Goal: Transaction & Acquisition: Obtain resource

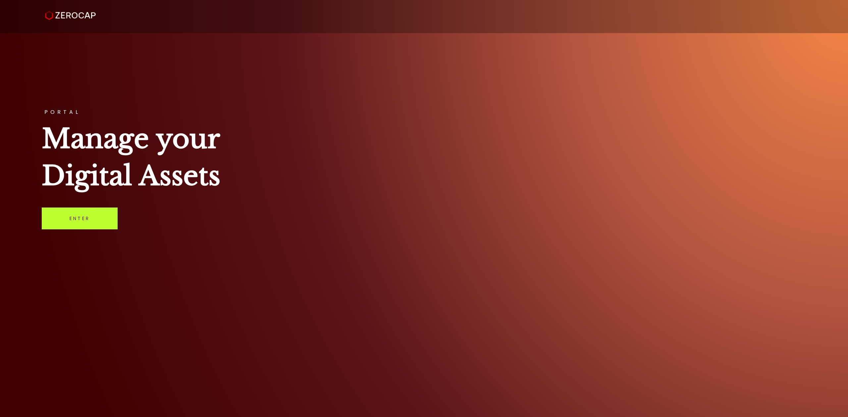
click at [100, 217] on link "Enter" at bounding box center [80, 219] width 76 height 22
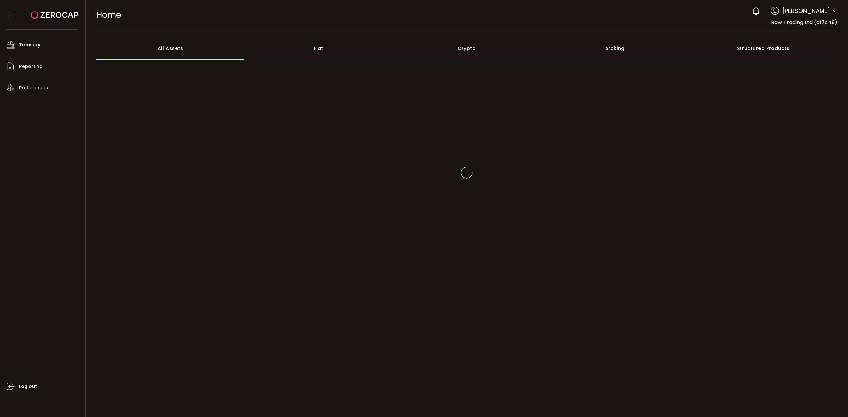
click at [831, 11] on div "[PERSON_NAME]" at bounding box center [792, 11] width 89 height 15
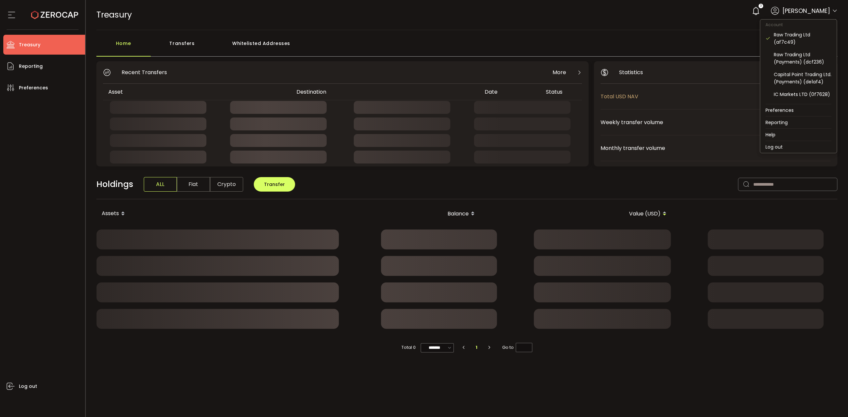
click at [836, 9] on icon at bounding box center [834, 10] width 5 height 5
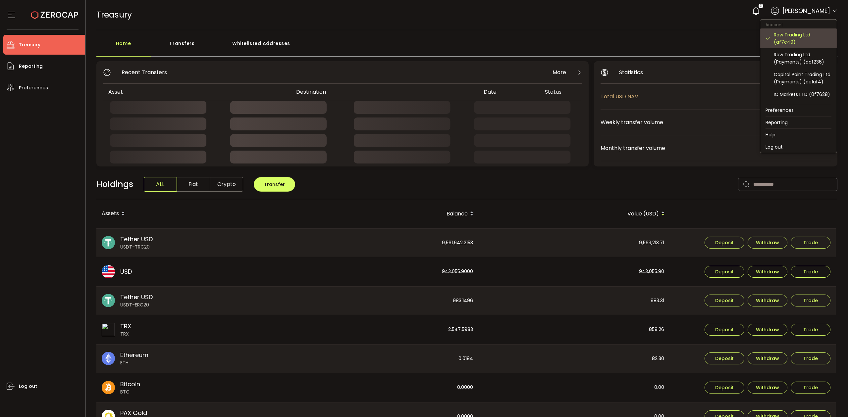
click at [815, 35] on div "Raw Trading Ltd (af7c49)" at bounding box center [802, 38] width 58 height 15
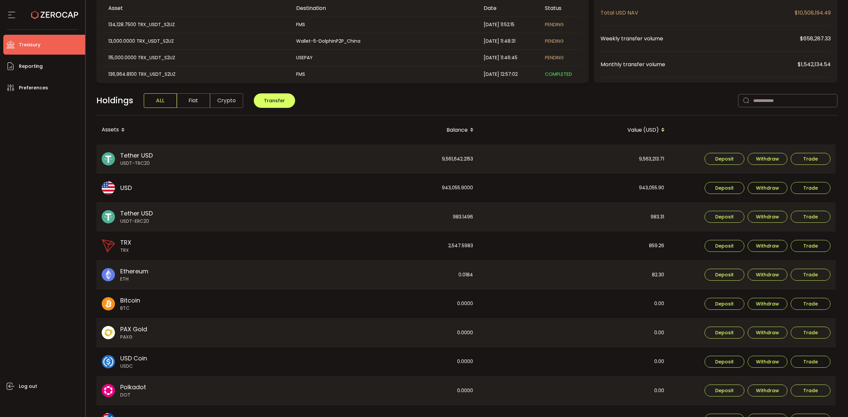
scroll to position [131, 0]
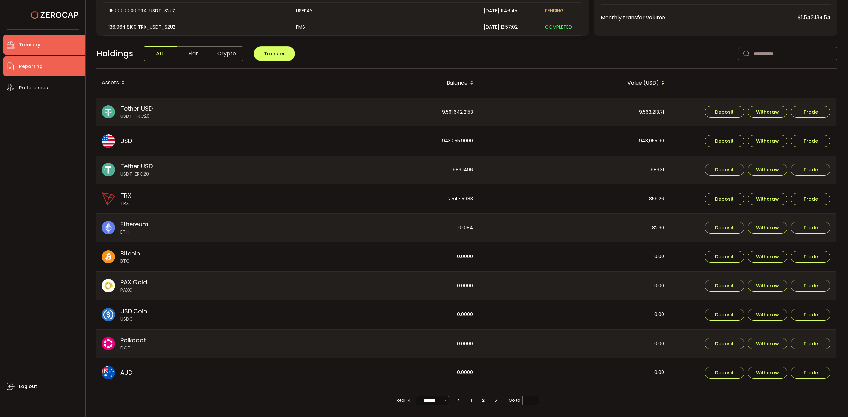
click at [45, 65] on li "Reporting" at bounding box center [44, 66] width 82 height 20
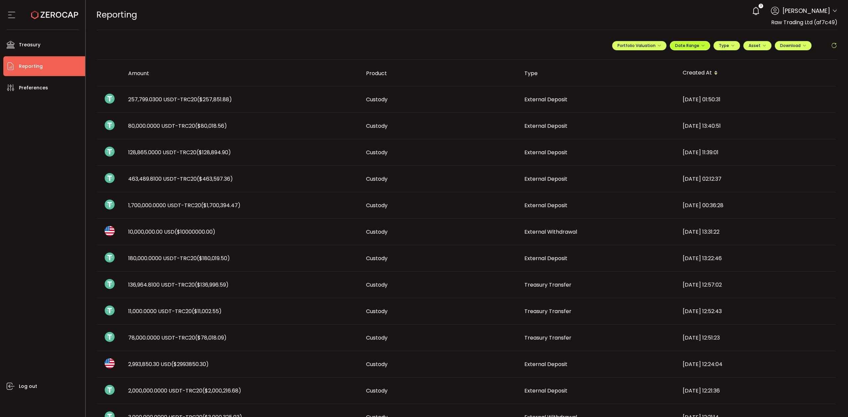
click at [684, 45] on span "Date Range" at bounding box center [690, 46] width 30 height 6
click at [644, 58] on icon at bounding box center [646, 60] width 8 height 7
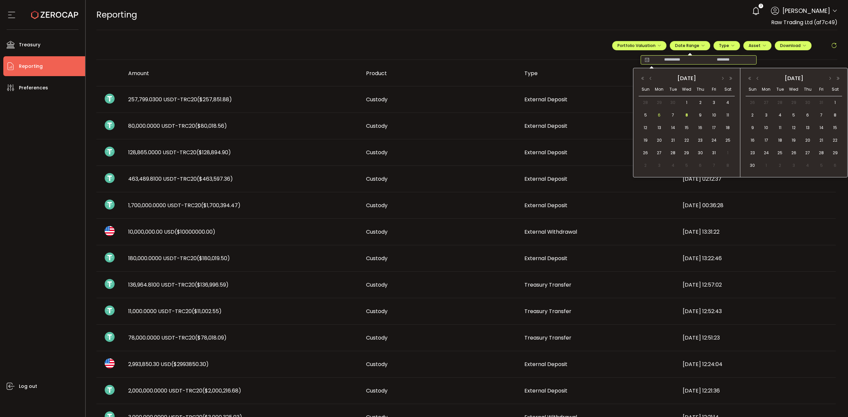
click at [659, 112] on span "6" at bounding box center [659, 115] width 8 height 8
click at [690, 118] on div "8" at bounding box center [685, 115] width 12 height 10
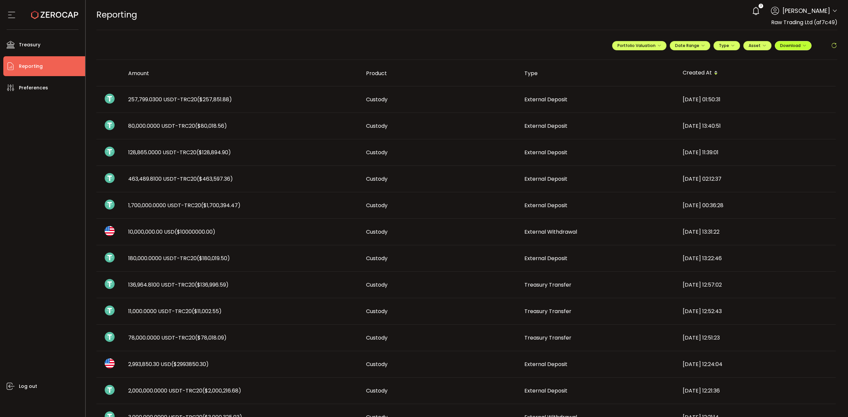
click at [783, 44] on span "Download" at bounding box center [793, 46] width 26 height 6
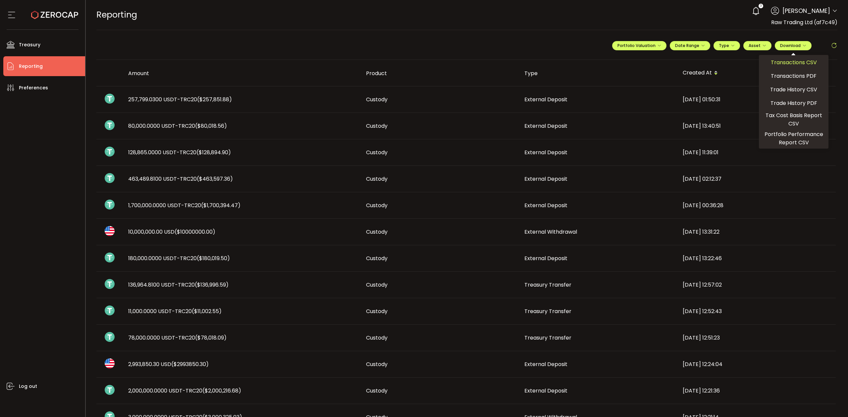
click at [771, 60] on span "Transactions CSV" at bounding box center [793, 62] width 46 height 8
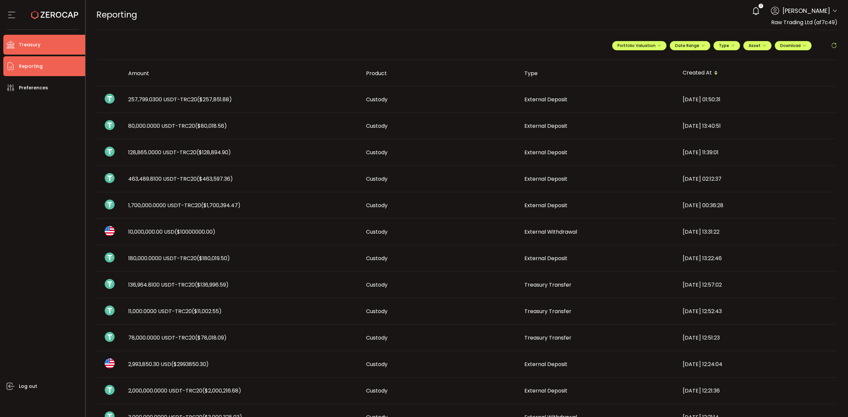
click at [32, 41] on span "Treasury" at bounding box center [30, 45] width 22 height 10
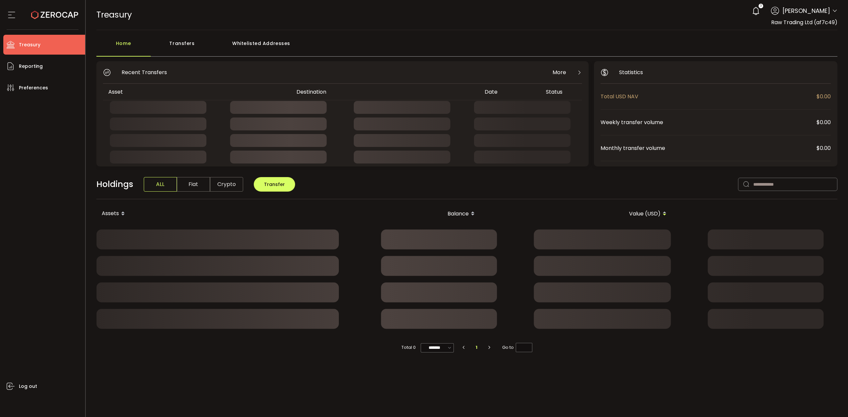
click at [206, 39] on div "Transfers" at bounding box center [182, 47] width 63 height 20
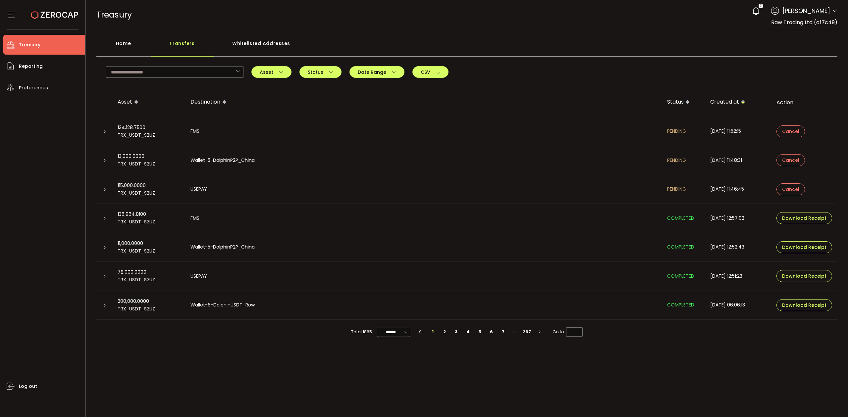
click at [104, 131] on icon at bounding box center [105, 132] width 4 height 4
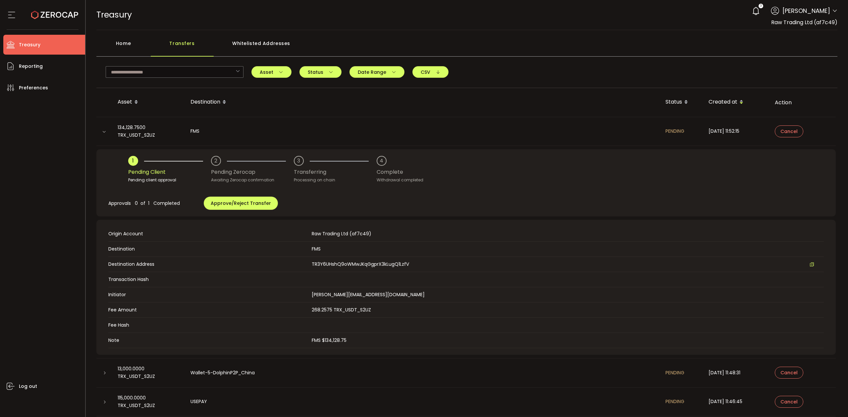
click at [105, 132] on icon at bounding box center [104, 132] width 4 height 4
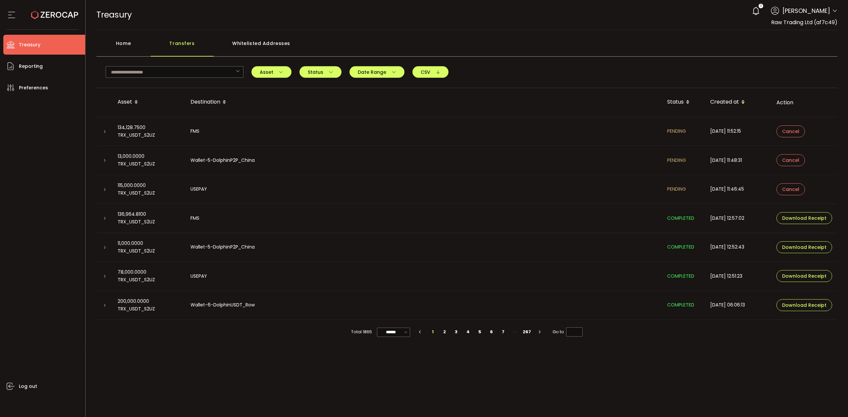
click at [832, 15] on div "Account Raw Trading Ltd (af7c49) Raw Trading Ltd (Payments) (dcf236) Capital Po…" at bounding box center [834, 11] width 5 height 7
click at [833, 10] on icon at bounding box center [834, 10] width 5 height 5
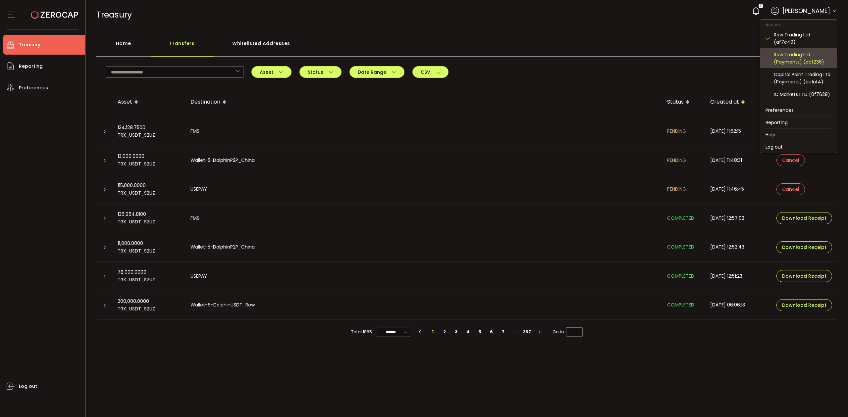
click at [794, 59] on div "Raw Trading Ltd (Payments) (dcf236)" at bounding box center [802, 58] width 58 height 15
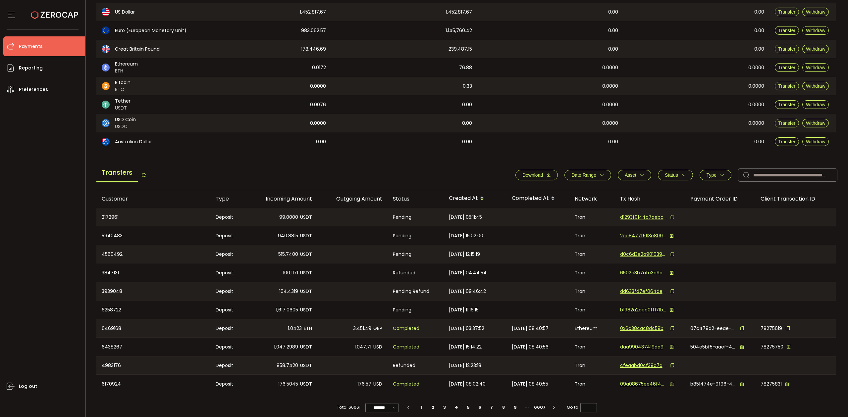
scroll to position [100, 0]
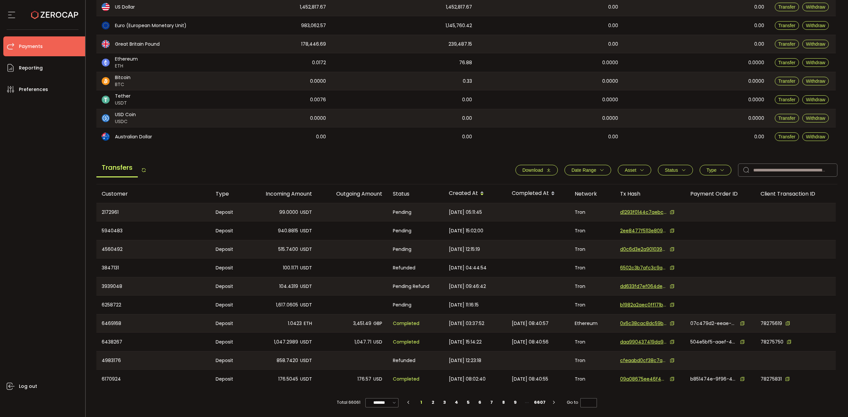
click at [599, 171] on icon "button" at bounding box center [601, 170] width 5 height 5
click at [558, 182] on icon at bounding box center [560, 186] width 7 height 11
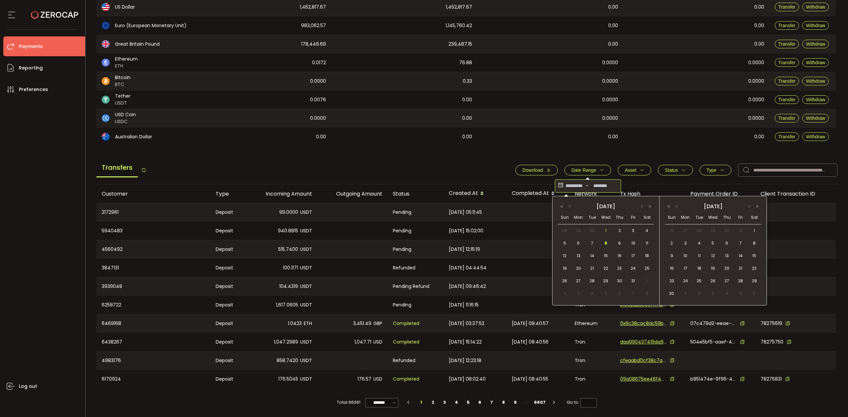
click at [607, 229] on span "1" at bounding box center [606, 231] width 8 height 8
click at [602, 241] on span "8" at bounding box center [606, 243] width 8 height 8
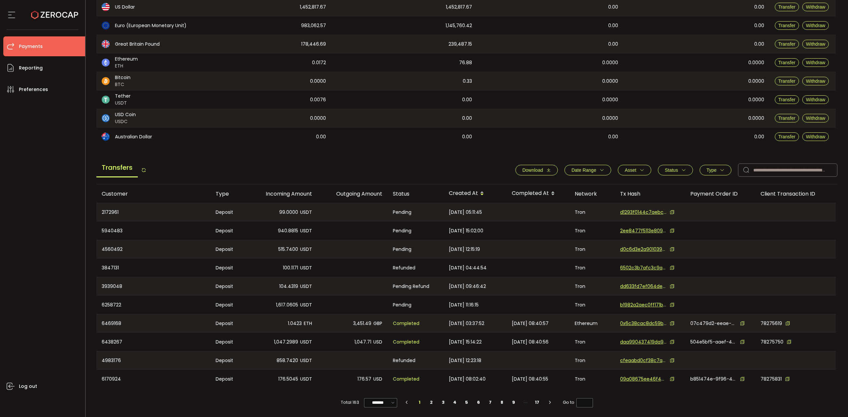
click at [534, 171] on span "Download" at bounding box center [532, 170] width 21 height 5
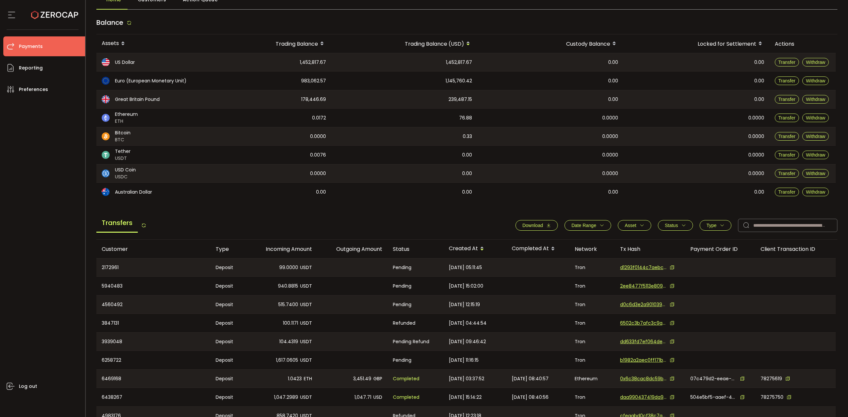
scroll to position [0, 0]
